Goal: Task Accomplishment & Management: Manage account settings

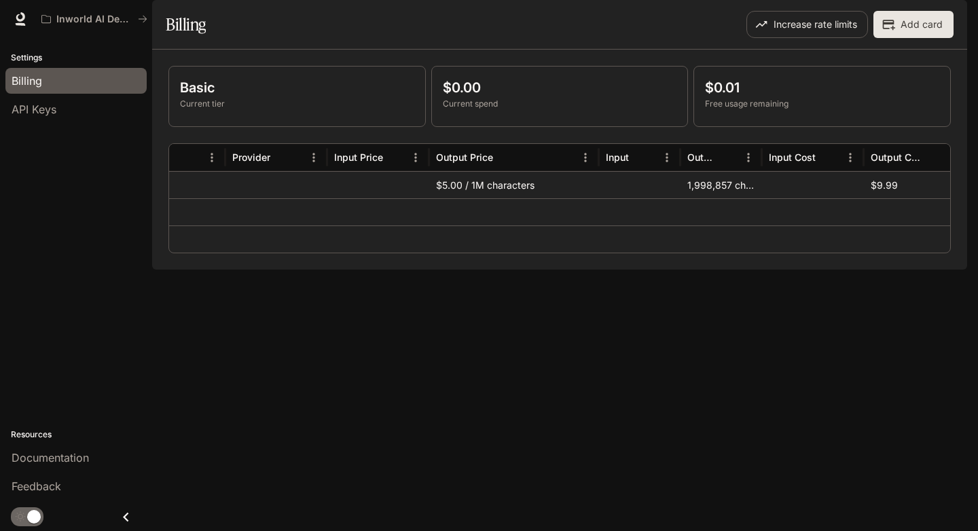
scroll to position [0, 330]
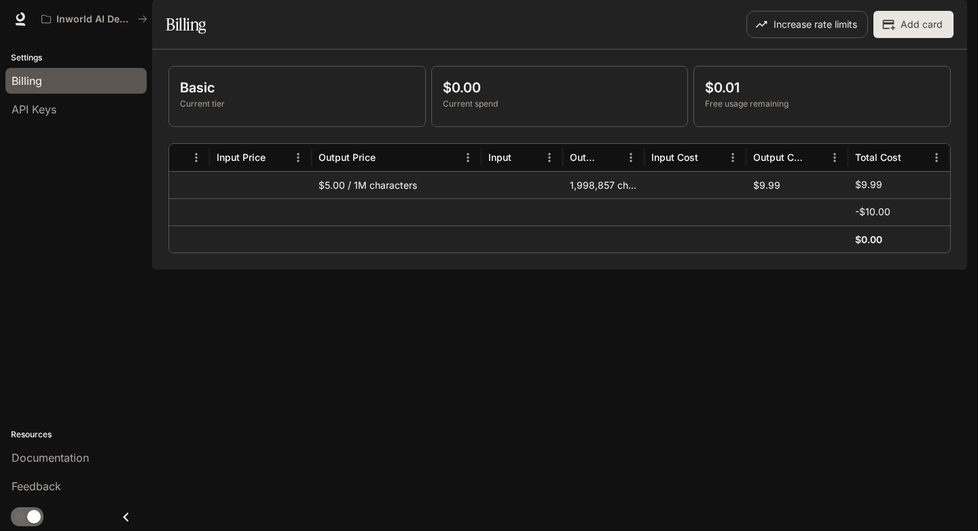
click at [889, 38] on button "Add card" at bounding box center [914, 24] width 80 height 27
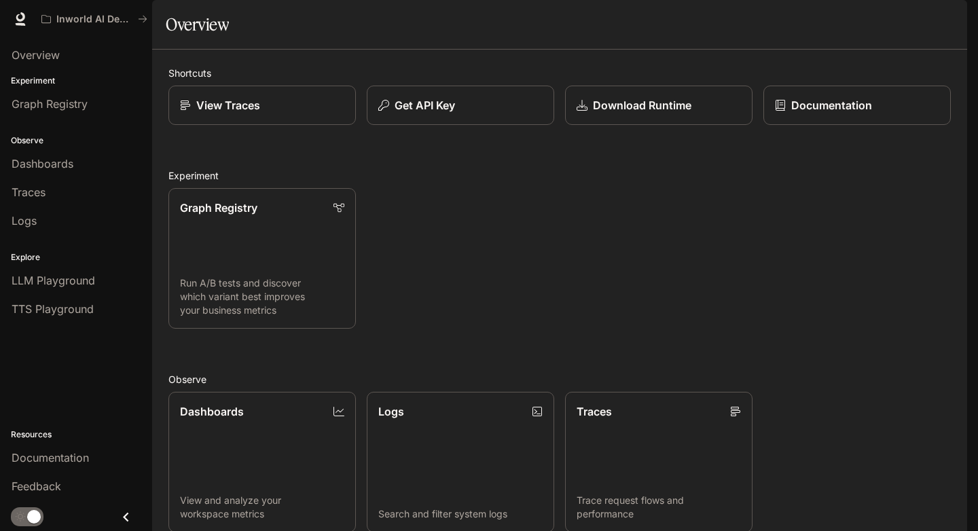
click at [947, 20] on img "button" at bounding box center [948, 19] width 19 height 19
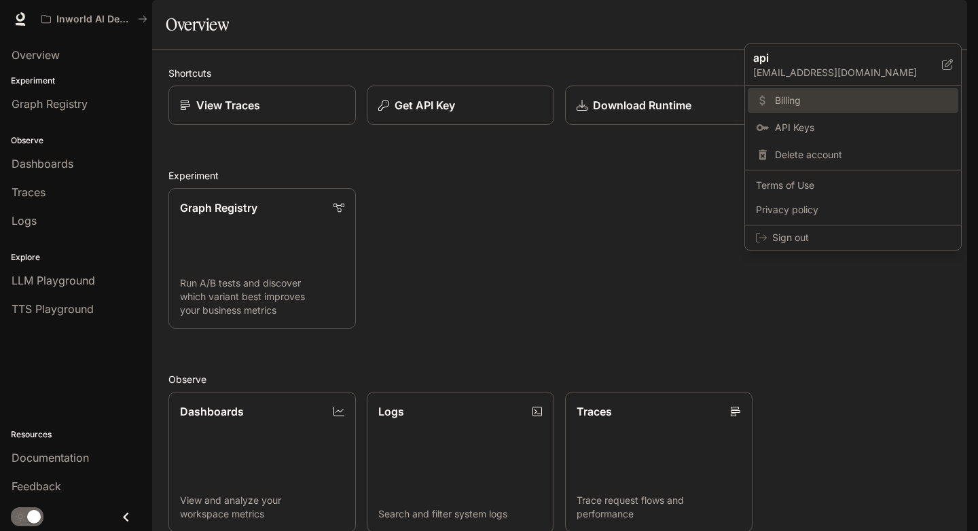
click at [806, 103] on span "Billing" at bounding box center [862, 101] width 175 height 14
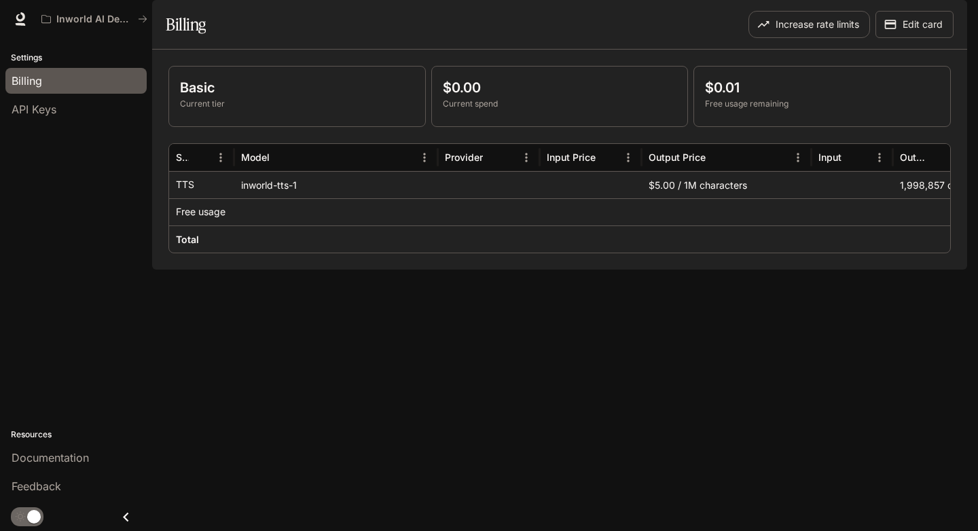
click at [908, 19] on span "Documentation" at bounding box center [885, 19] width 67 height 17
click at [821, 38] on button "Increase rate limits" at bounding box center [810, 24] width 122 height 27
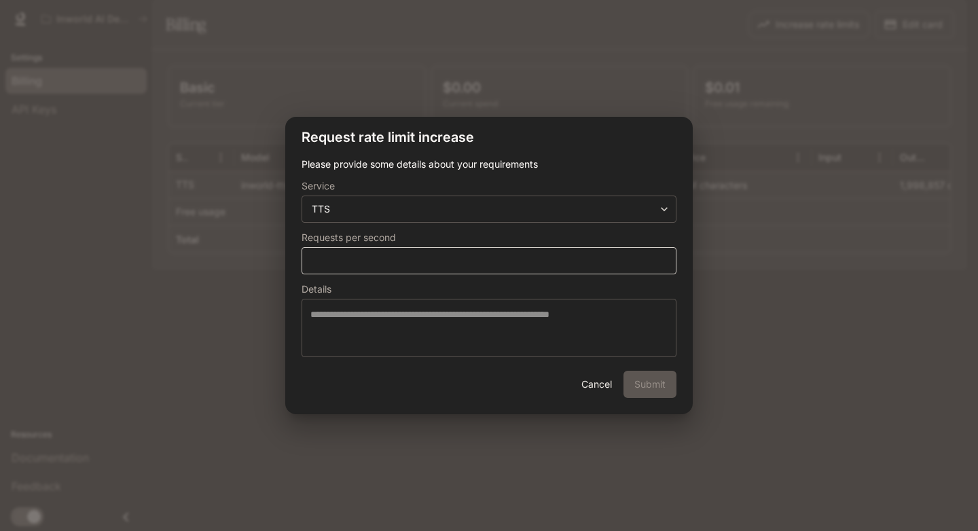
click at [495, 270] on div "* ​" at bounding box center [489, 260] width 375 height 27
click at [700, 233] on div "**********" at bounding box center [489, 265] width 978 height 531
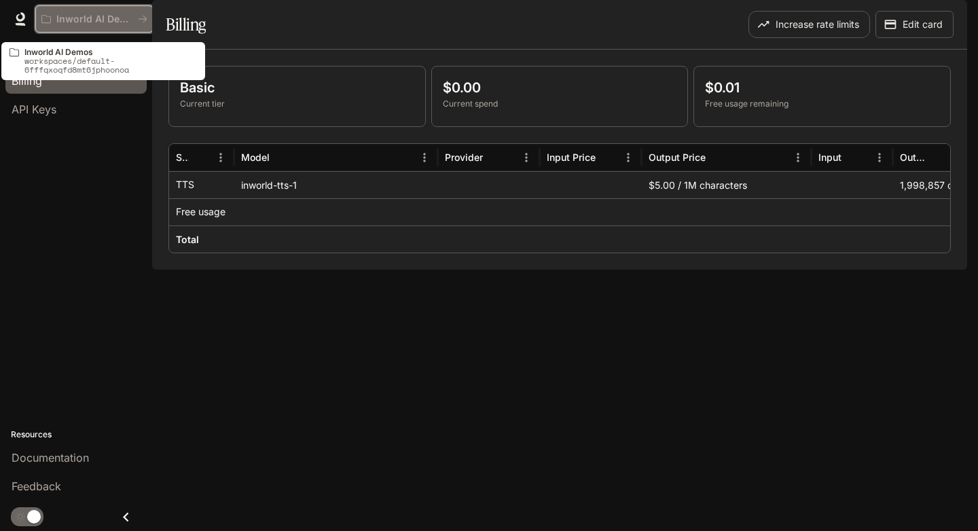
click at [86, 29] on button "Inworld AI Demos" at bounding box center [94, 18] width 118 height 27
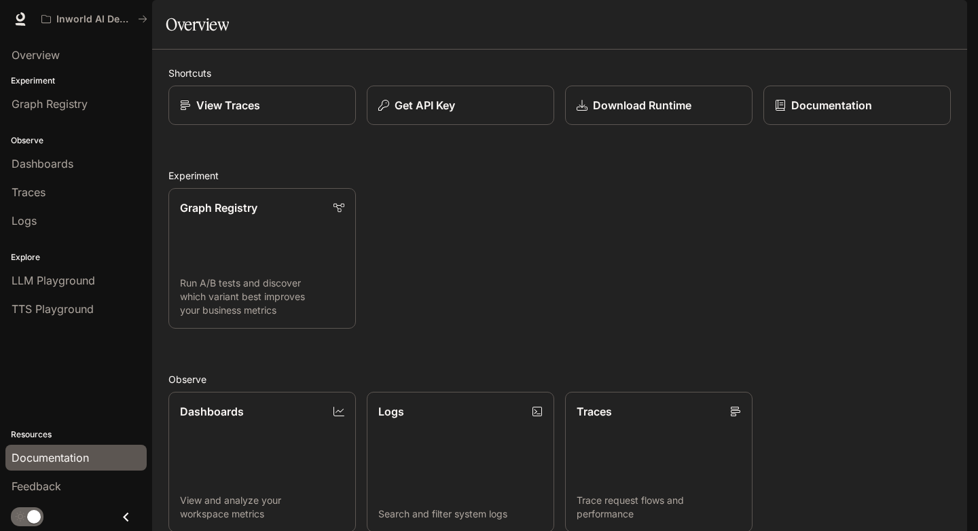
click at [53, 457] on span "Documentation" at bounding box center [50, 458] width 77 height 16
click at [952, 20] on img "button" at bounding box center [948, 19] width 19 height 19
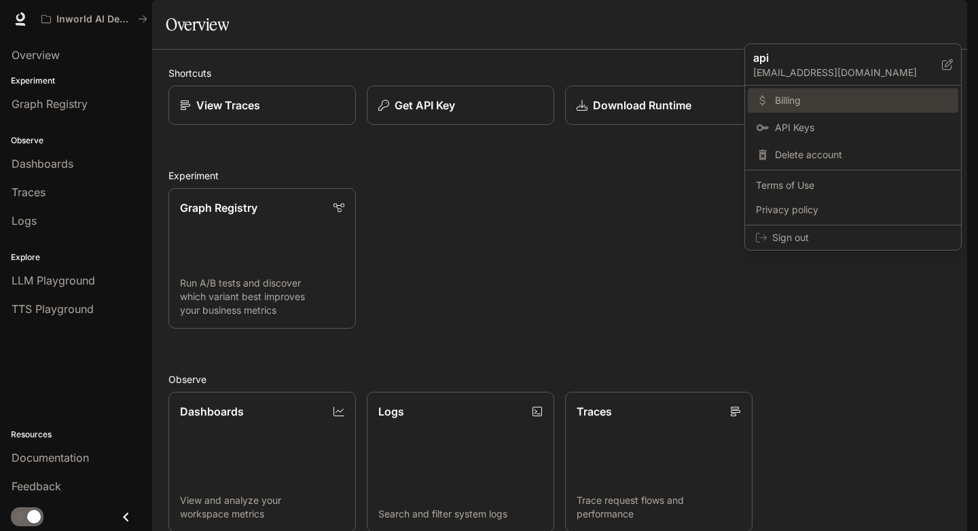
click at [815, 97] on span "Billing" at bounding box center [862, 101] width 175 height 14
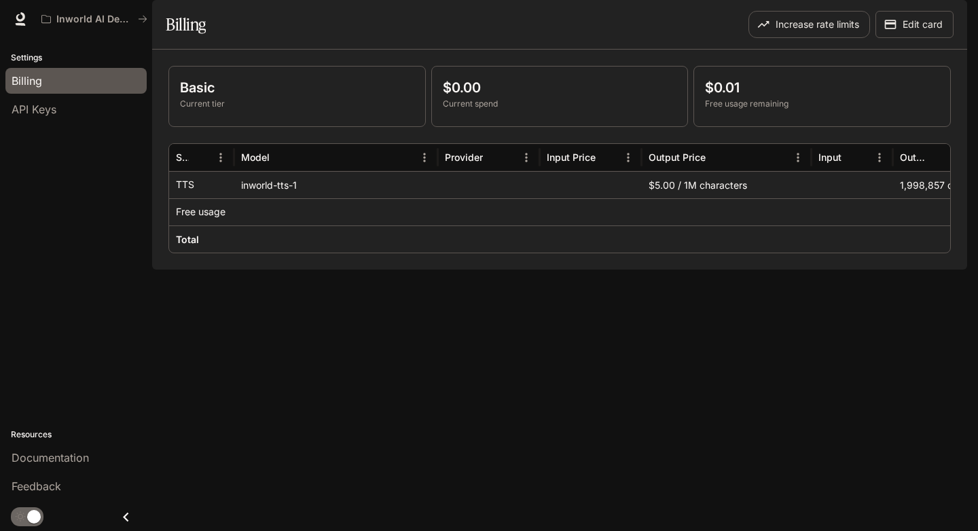
click at [351, 110] on p "Current tier" at bounding box center [297, 104] width 234 height 12
click at [219, 110] on p "Current tier" at bounding box center [297, 104] width 234 height 12
click at [195, 110] on p "Current tier" at bounding box center [297, 104] width 234 height 12
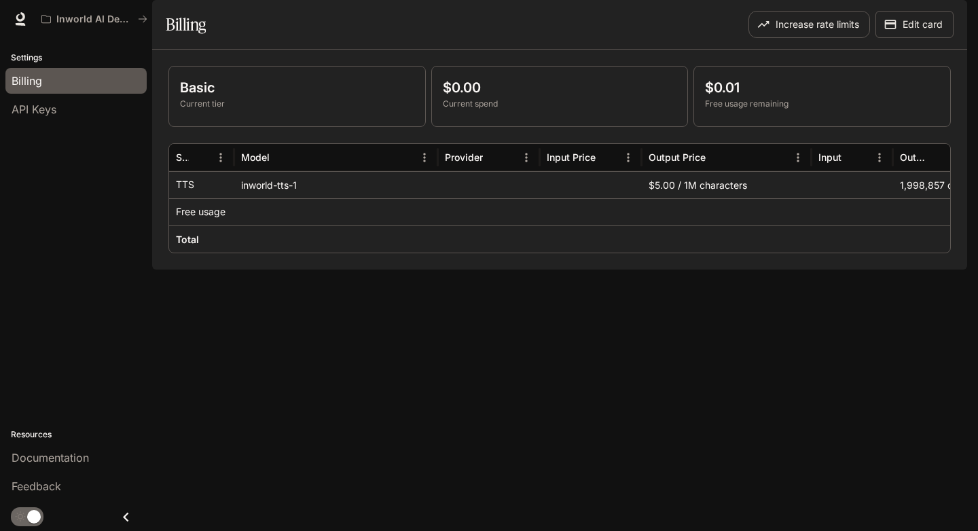
click at [195, 110] on p "Current tier" at bounding box center [297, 104] width 234 height 12
click at [488, 98] on p "$0.00" at bounding box center [560, 87] width 234 height 20
click at [710, 98] on p "$0.01" at bounding box center [822, 87] width 234 height 20
click at [563, 126] on div "$0.00 Current spend" at bounding box center [560, 97] width 256 height 60
click at [302, 110] on p "Current tier" at bounding box center [297, 104] width 234 height 12
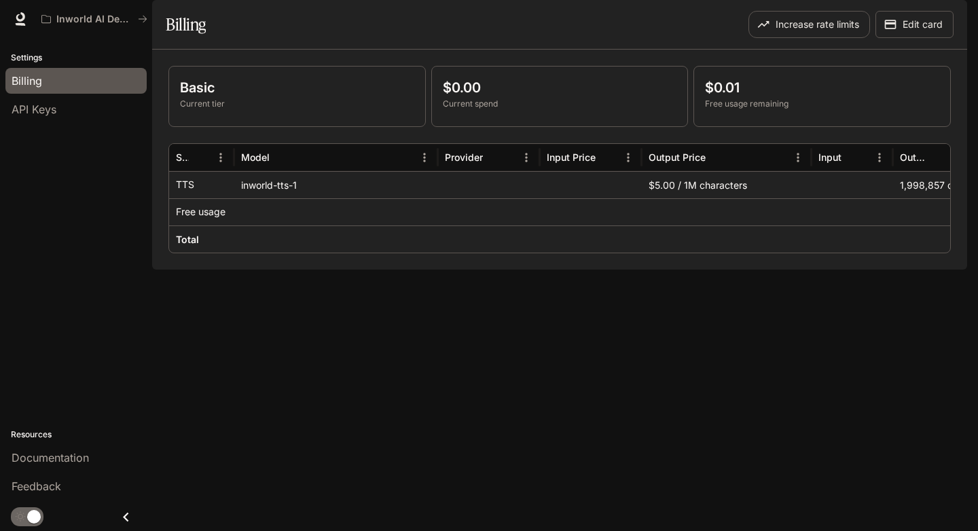
click at [277, 198] on div "inworld-tts-1" at bounding box center [336, 184] width 204 height 27
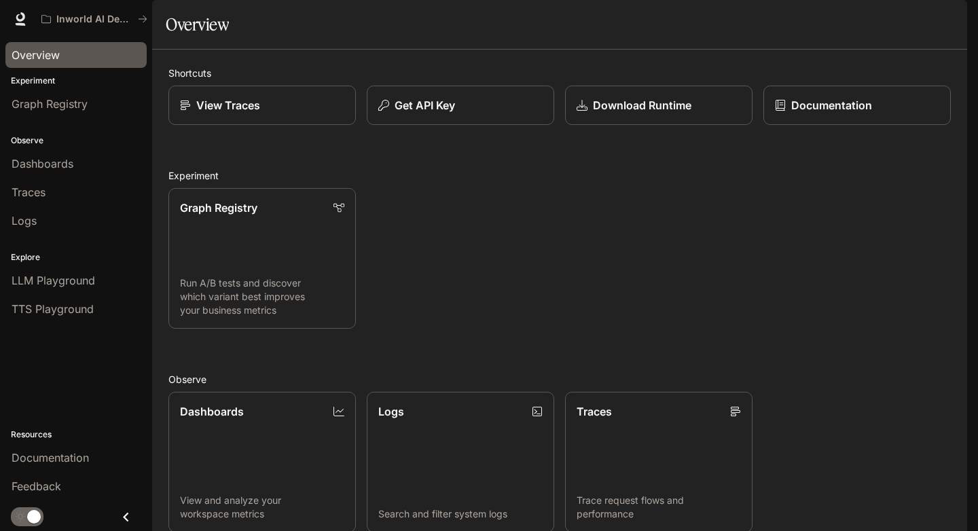
click at [66, 63] on link "Overview" at bounding box center [75, 55] width 141 height 26
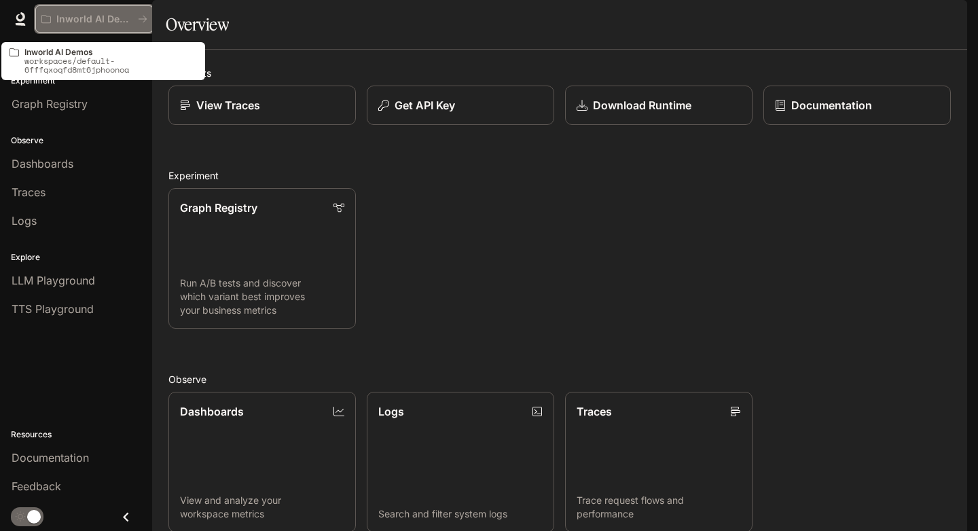
click at [127, 28] on button "Inworld AI Demos" at bounding box center [94, 18] width 118 height 27
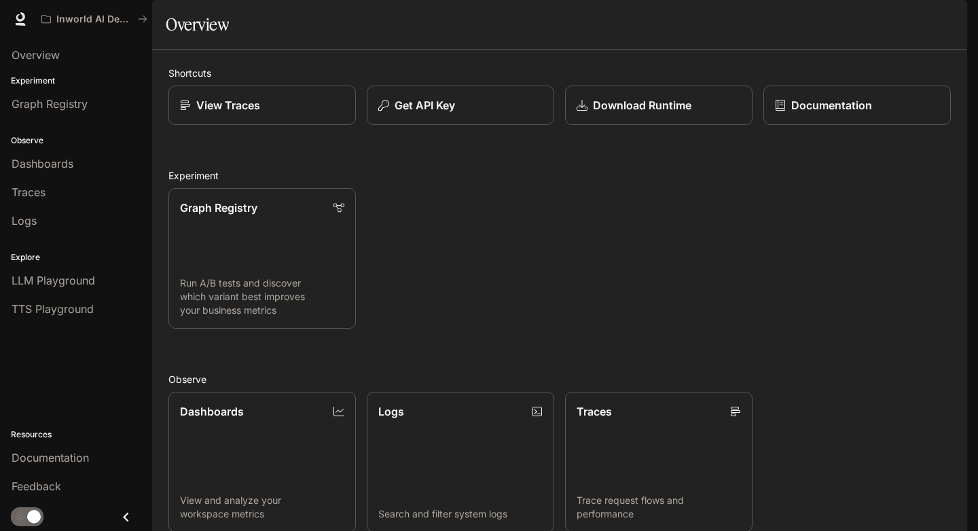
click at [870, 24] on span "Documentation" at bounding box center [885, 19] width 67 height 17
